Goal: Information Seeking & Learning: Learn about a topic

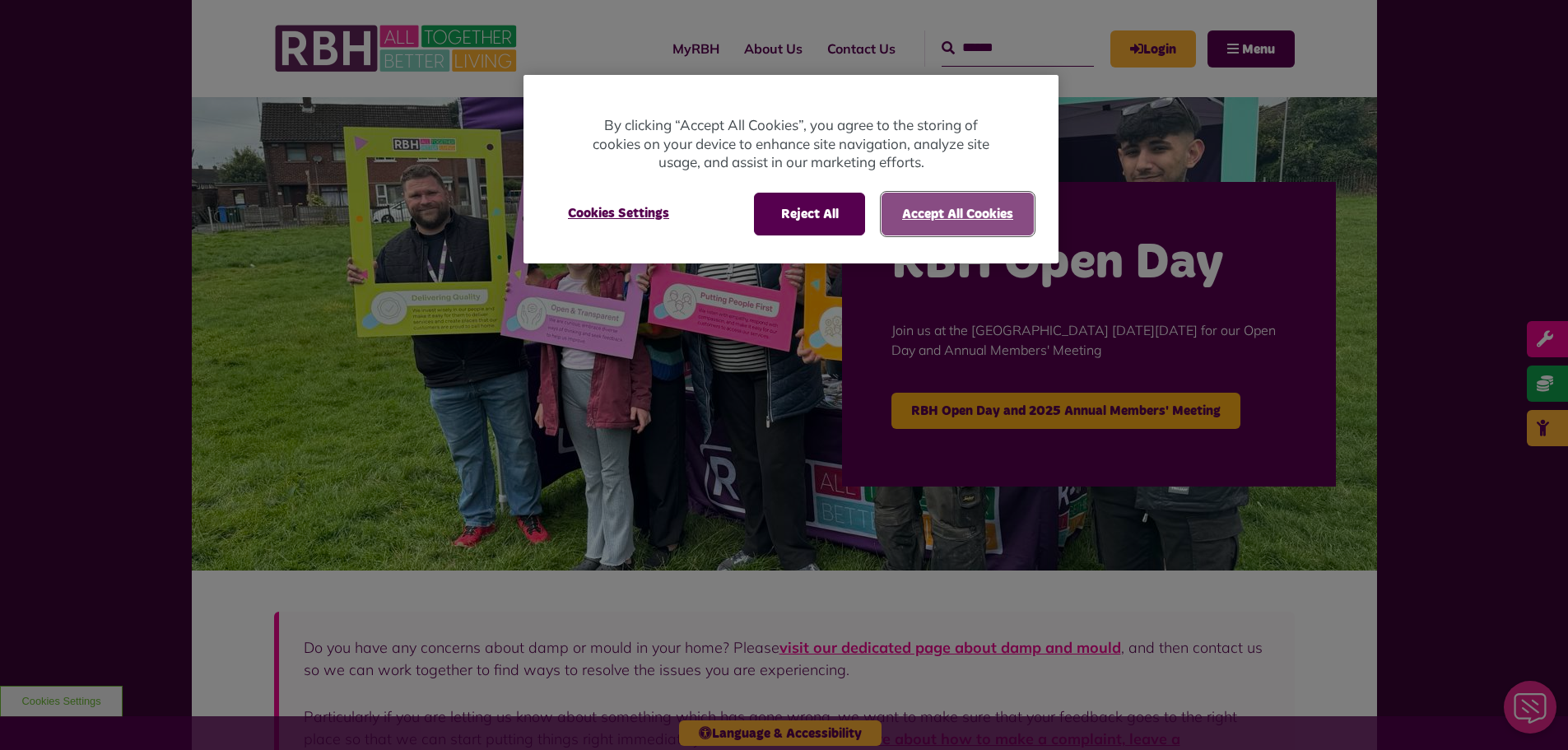
click at [936, 208] on button "Accept All Cookies" at bounding box center [957, 214] width 153 height 43
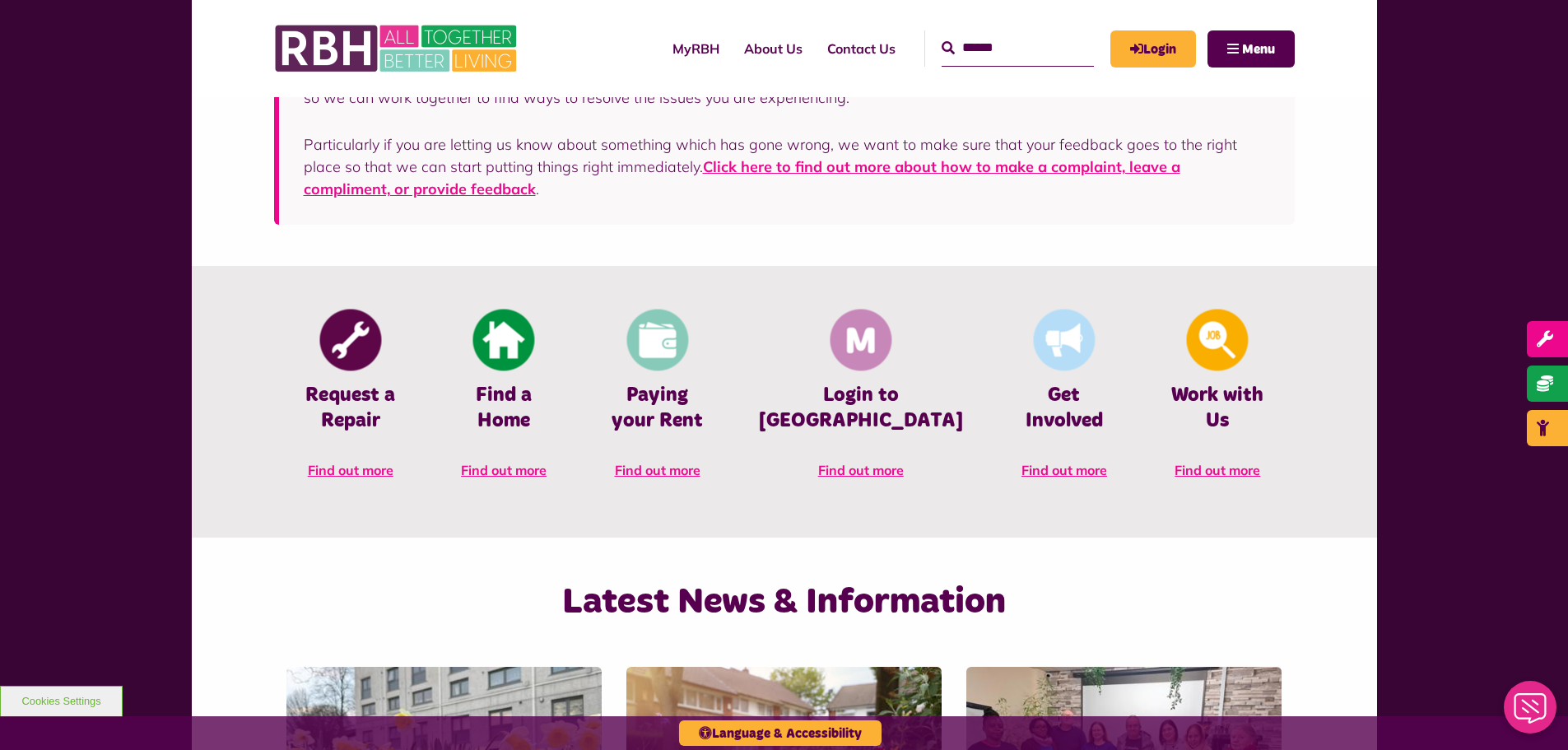
scroll to position [576, 0]
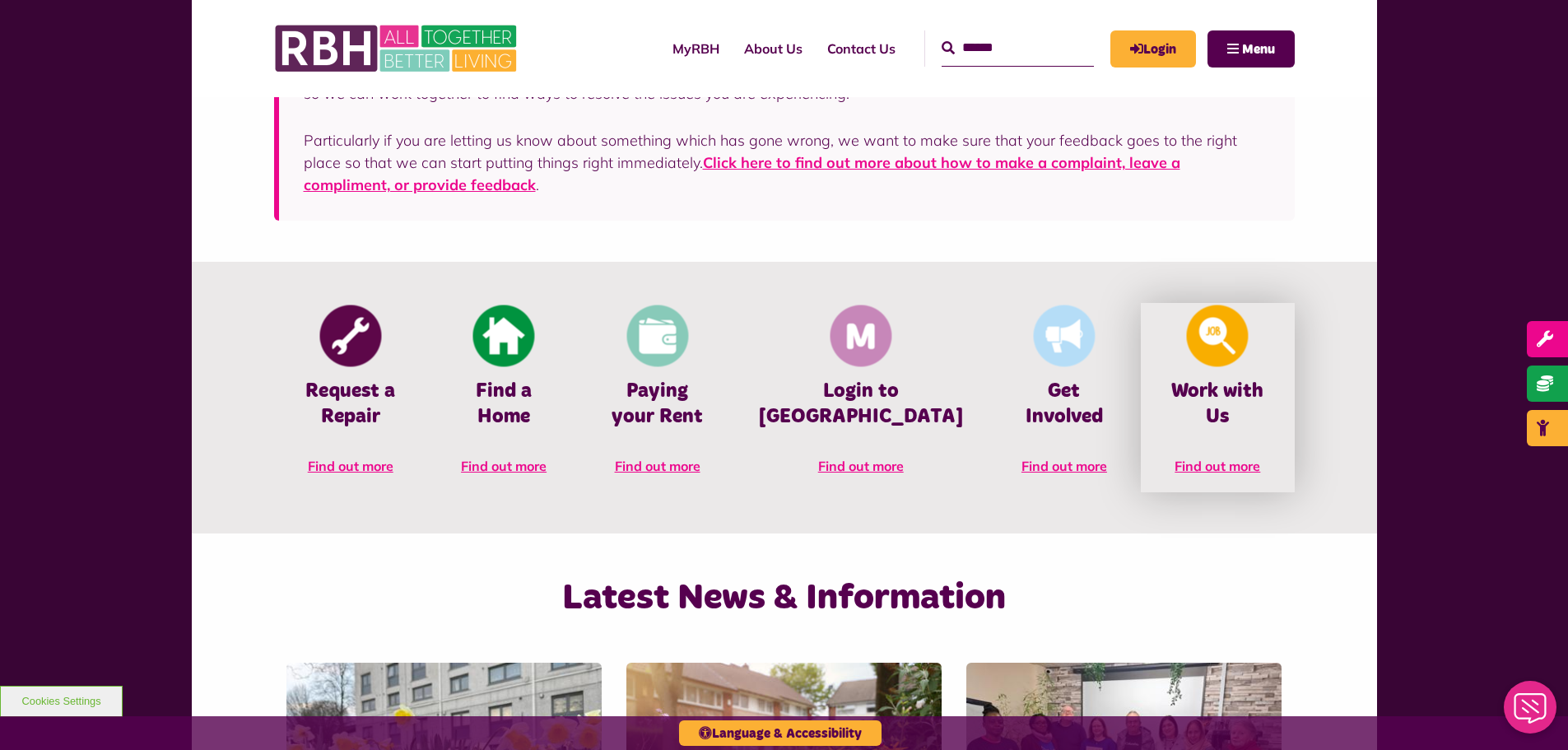
click at [1206, 458] on span "Find out more" at bounding box center [1217, 466] width 86 height 16
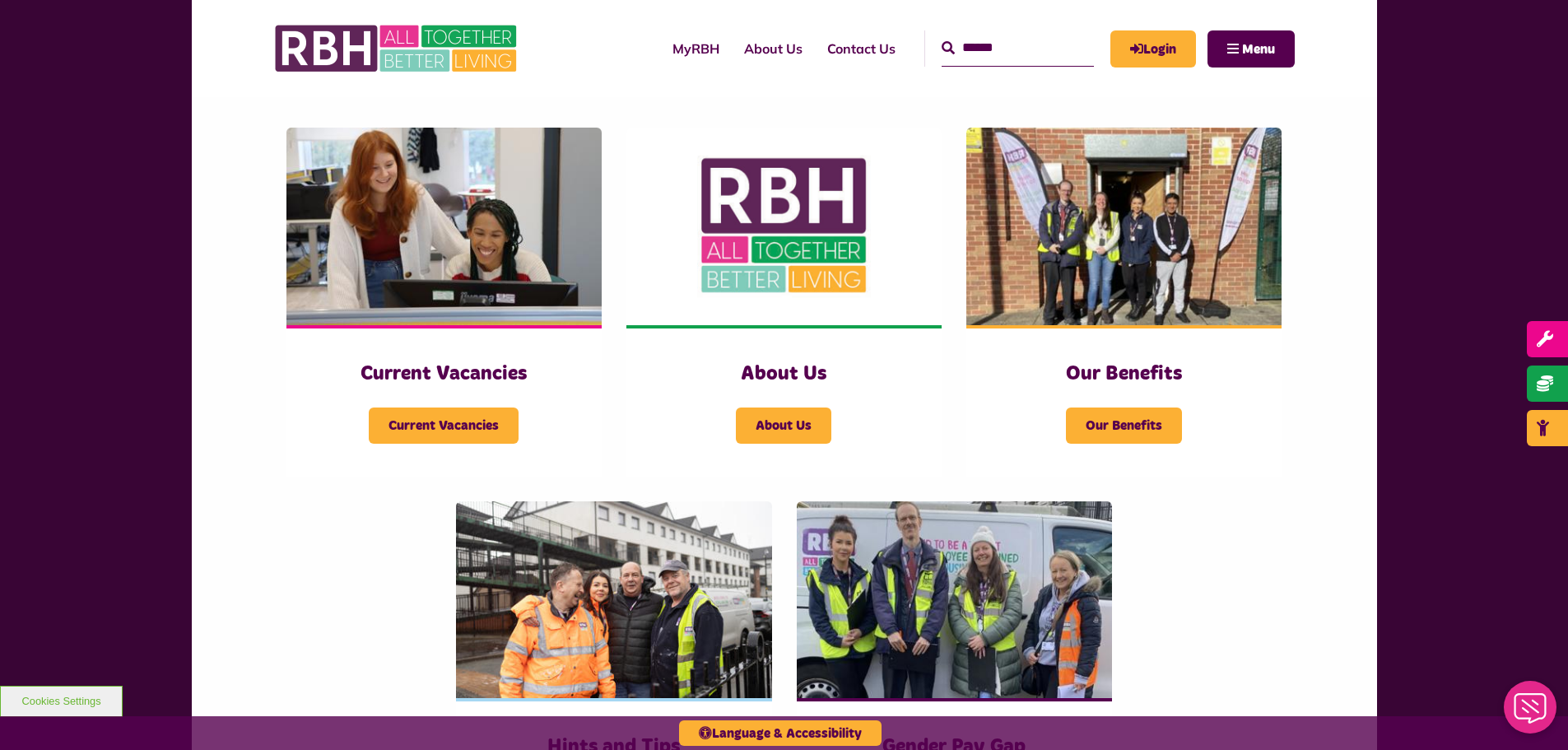
scroll to position [330, 0]
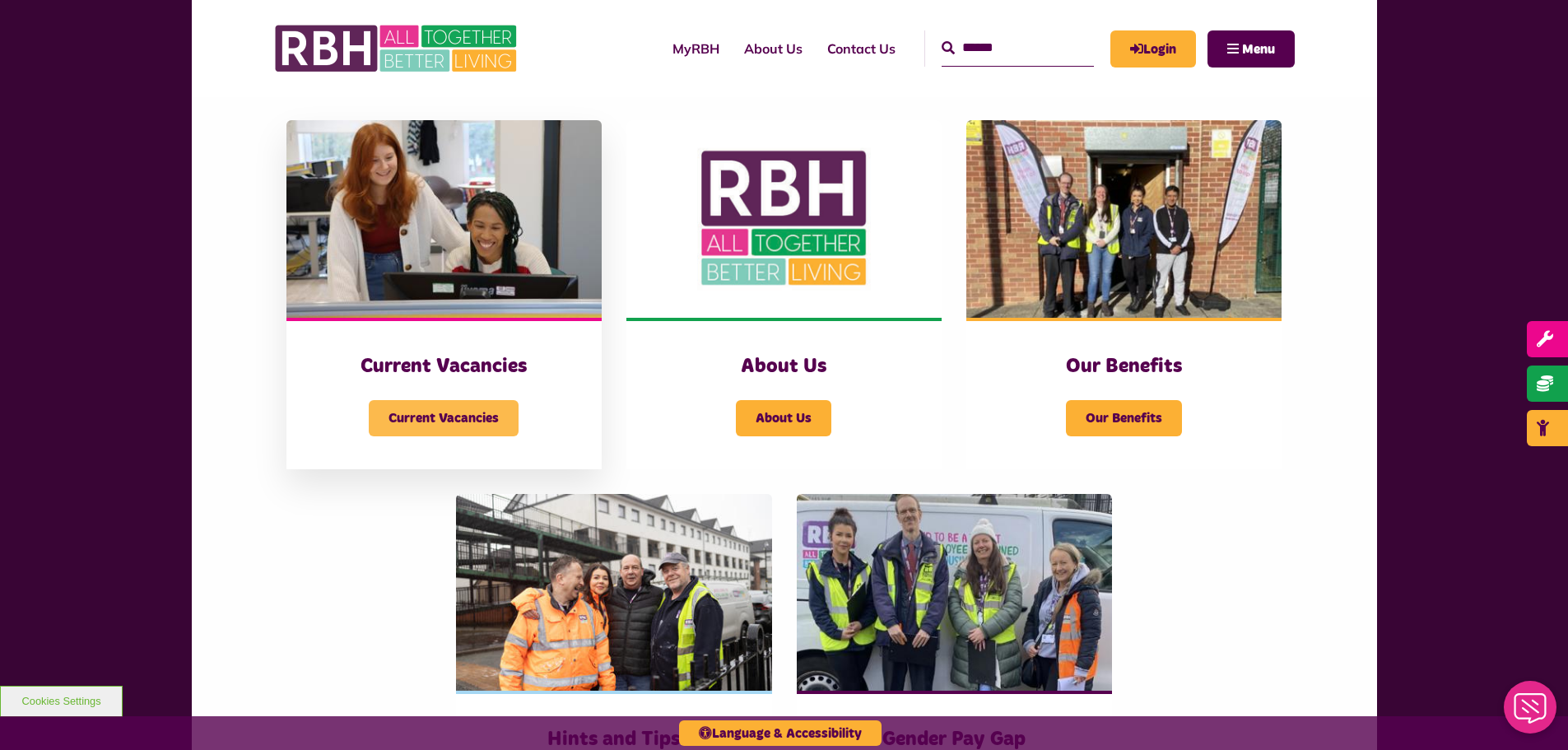
click at [432, 424] on span "Current Vacancies" at bounding box center [443, 418] width 150 height 36
